Goal: Register for event/course

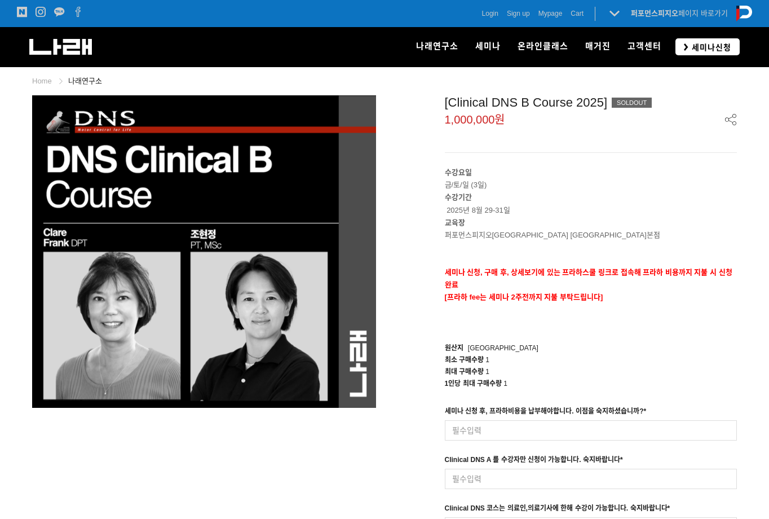
click at [680, 43] on link "세미나신청" at bounding box center [708, 46] width 64 height 16
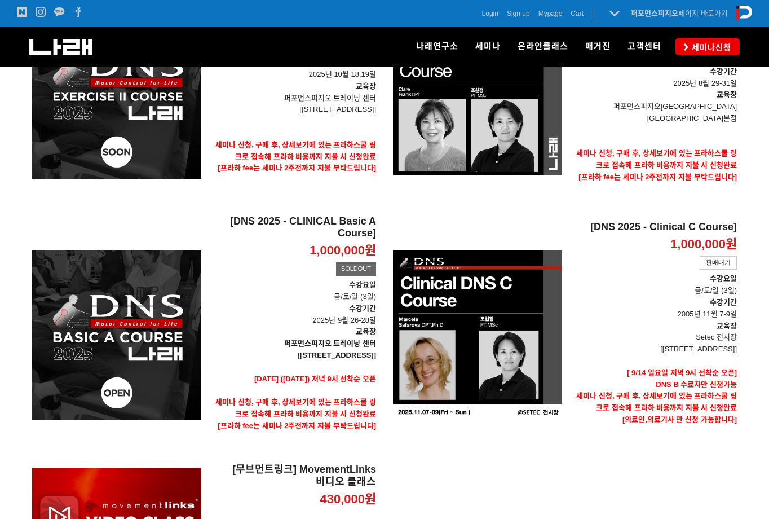
scroll to position [338, 0]
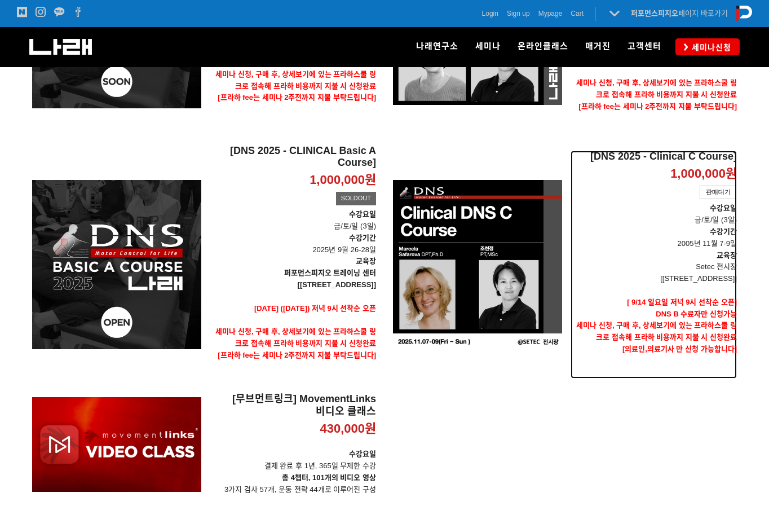
click at [642, 166] on div "1,000,000원" at bounding box center [654, 174] width 166 height 16
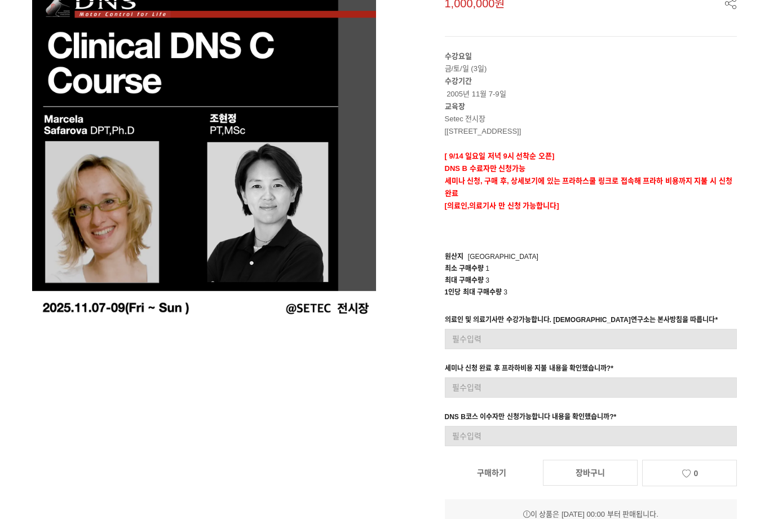
scroll to position [282, 0]
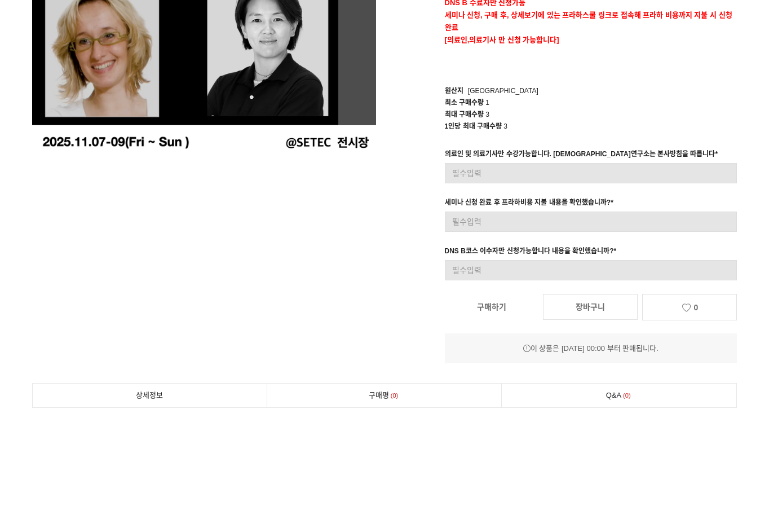
click at [735, 349] on div "이 상품은 [DATE] 00:00 부터 판매됩니다." at bounding box center [591, 348] width 293 height 12
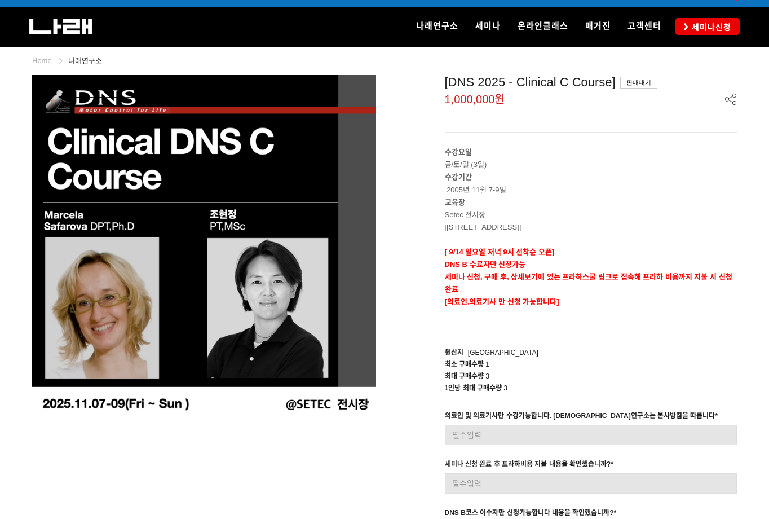
scroll to position [0, 0]
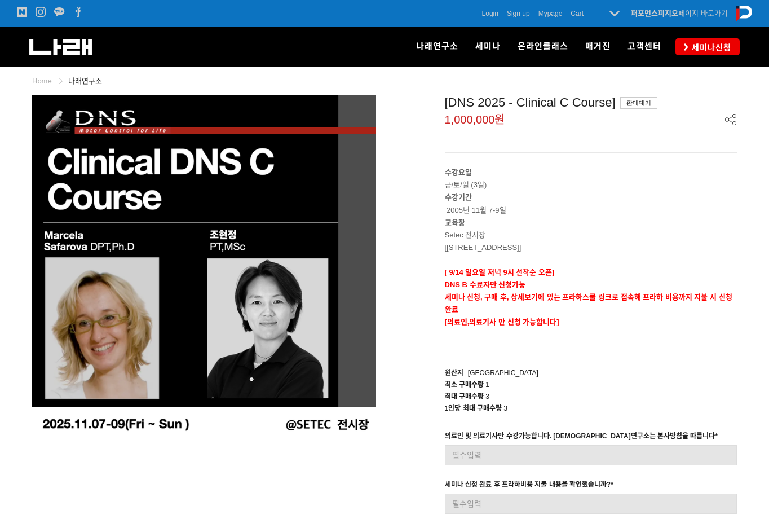
click at [659, 186] on p "수강요일 금/토/일 (3일)" at bounding box center [591, 178] width 293 height 25
